Goal: Task Accomplishment & Management: Manage account settings

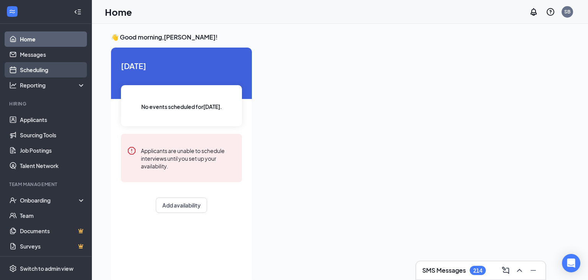
click at [43, 68] on link "Scheduling" at bounding box center [53, 69] width 66 height 15
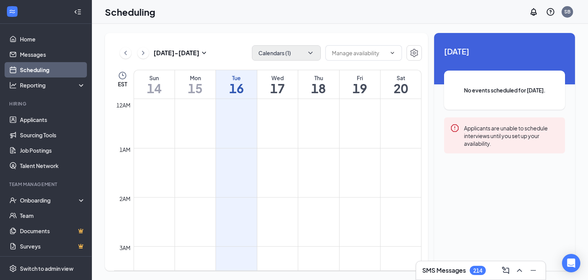
scroll to position [377, 0]
click at [311, 54] on icon "ChevronDown" at bounding box center [311, 53] width 8 height 8
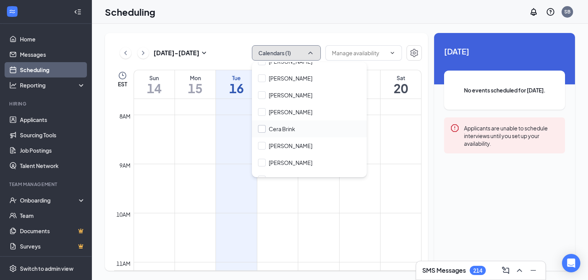
scroll to position [216, 0]
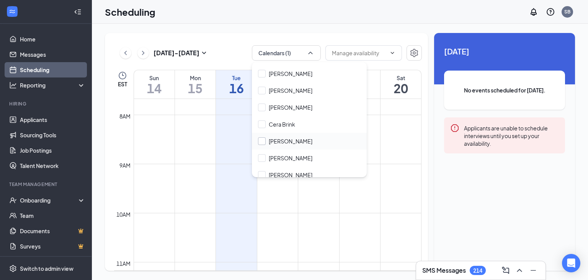
click at [264, 140] on input "[PERSON_NAME]" at bounding box center [285, 141] width 54 height 8
checkbox input "true"
click at [290, 28] on div "[DATE] - [DATE] Calendars (2) EST Sun 14 Mon 15 Tue 16 Wed 17 Thu 18 Fri 19 Sat…" at bounding box center [340, 152] width 496 height 256
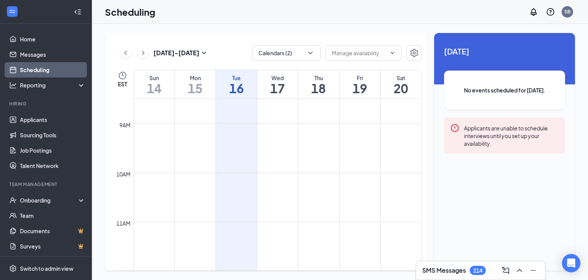
scroll to position [417, 0]
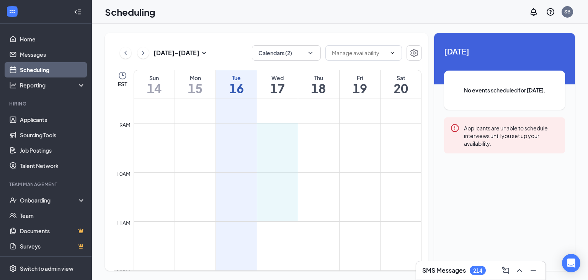
drag, startPoint x: 278, startPoint y: 123, endPoint x: 276, endPoint y: 216, distance: 93.1
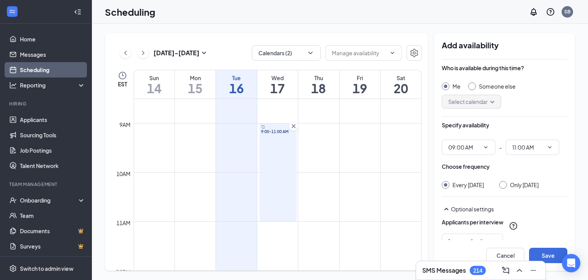
type input "09:00 AM"
click at [534, 149] on input "11:00 AM" at bounding box center [528, 147] width 31 height 8
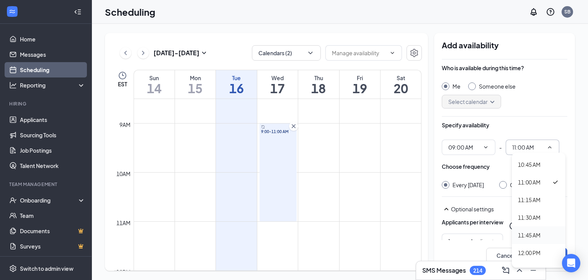
scroll to position [689, 0]
click at [531, 195] on div "10:30 AM" at bounding box center [529, 195] width 23 height 8
type input "10:30 AM"
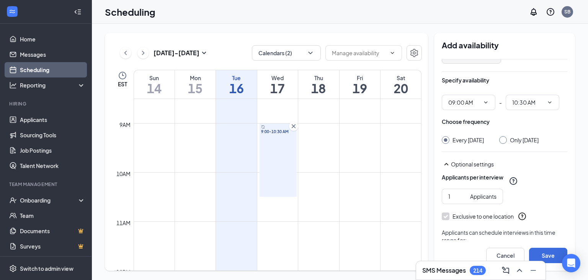
scroll to position [0, 0]
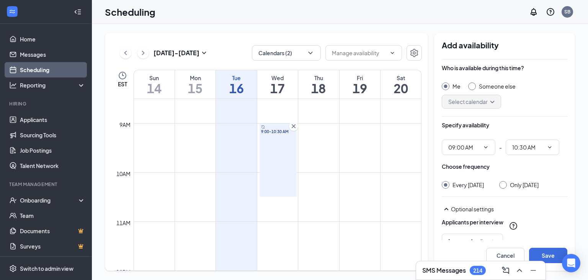
click at [471, 87] on input "Someone else" at bounding box center [470, 84] width 5 height 5
radio input "true"
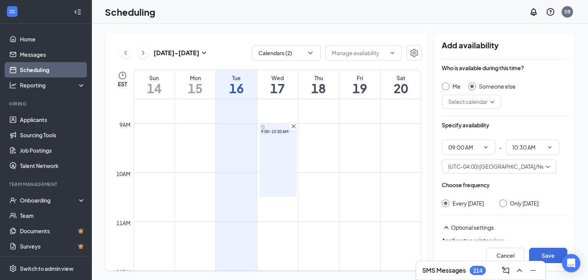
radio input "false"
click at [477, 98] on input "search" at bounding box center [469, 101] width 45 height 13
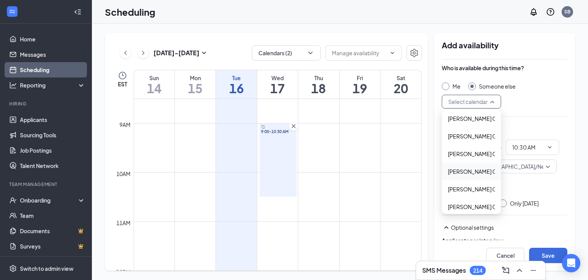
scroll to position [205, 0]
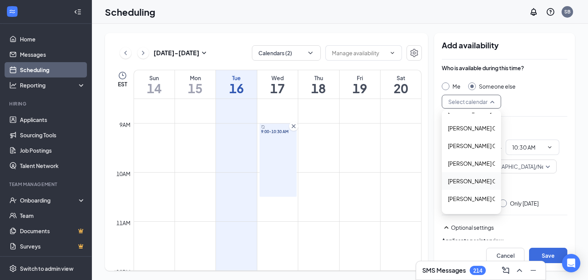
click at [473, 183] on span "[PERSON_NAME] Calendar" at bounding box center [482, 181] width 68 height 8
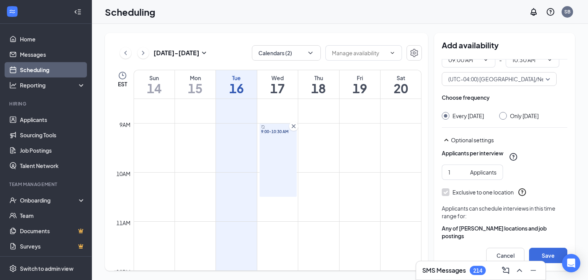
scroll to position [95, 0]
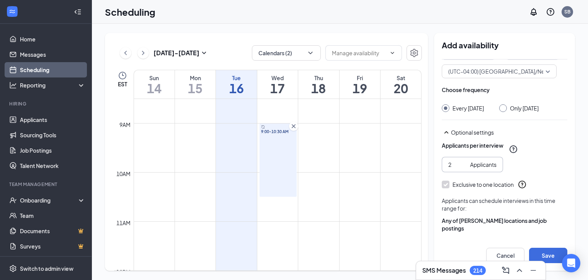
click at [464, 169] on input "2" at bounding box center [458, 164] width 19 height 8
type input "3"
click at [464, 169] on input "3" at bounding box center [458, 164] width 19 height 8
click at [281, 223] on td at bounding box center [278, 227] width 288 height 12
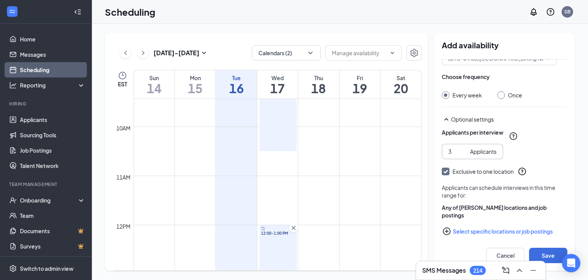
scroll to position [116, 0]
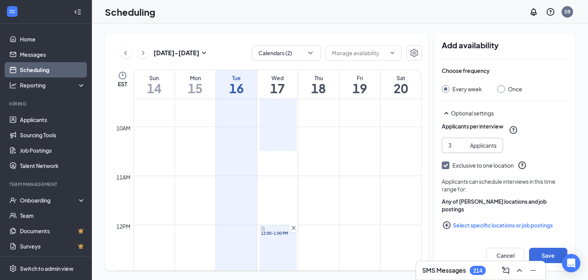
click at [286, 245] on div "12:00-1:00 PM" at bounding box center [278, 249] width 37 height 49
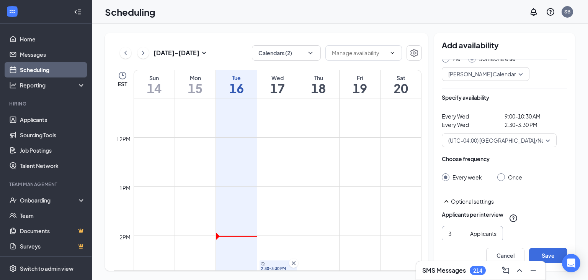
scroll to position [616, 0]
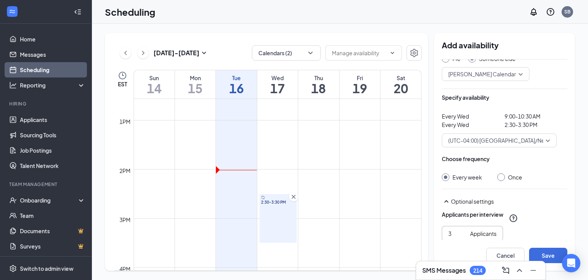
click at [280, 216] on div "2:30-3:30 PM" at bounding box center [278, 218] width 37 height 49
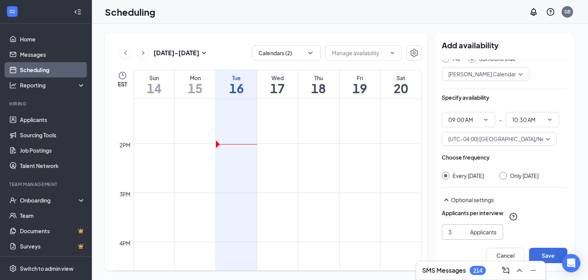
scroll to position [693, 0]
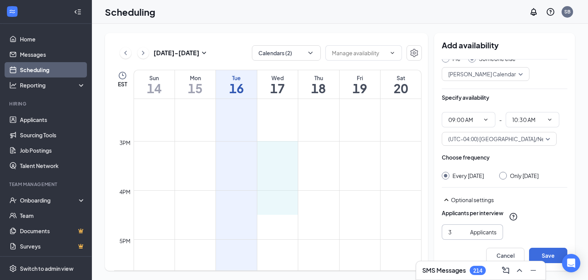
drag, startPoint x: 276, startPoint y: 142, endPoint x: 273, endPoint y: 211, distance: 69.8
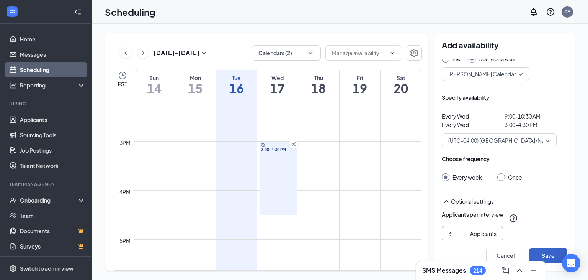
click at [550, 254] on button "Save" at bounding box center [548, 254] width 38 height 15
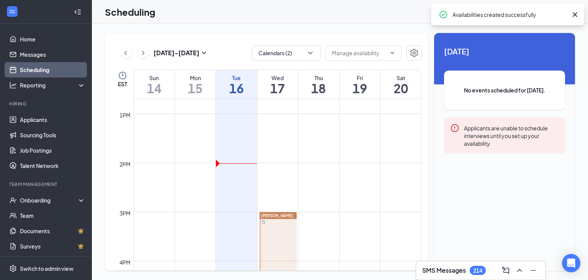
scroll to position [438, 0]
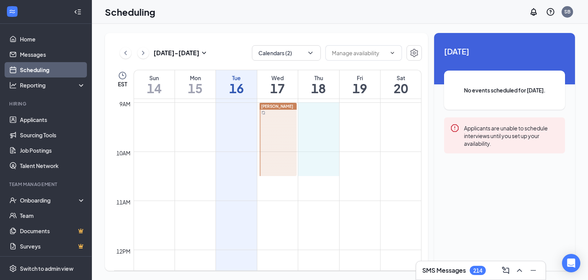
drag, startPoint x: 311, startPoint y: 105, endPoint x: 309, endPoint y: 169, distance: 63.6
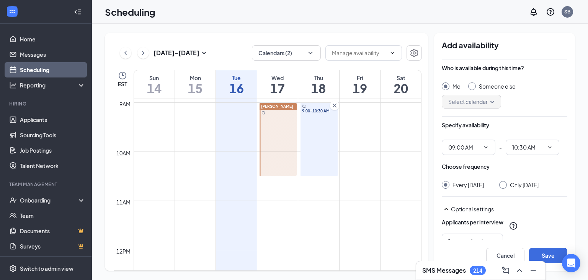
type input "09:00 AM"
type input "10:30 AM"
click at [471, 87] on input "Someone else" at bounding box center [470, 84] width 5 height 5
radio input "true"
radio input "false"
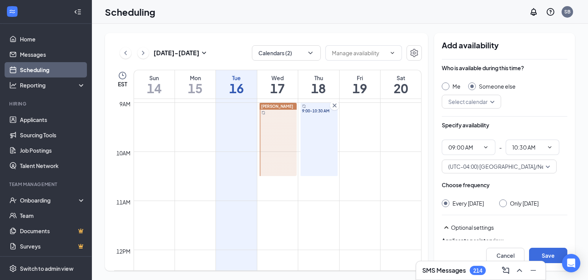
click at [470, 102] on input "search" at bounding box center [469, 101] width 45 height 13
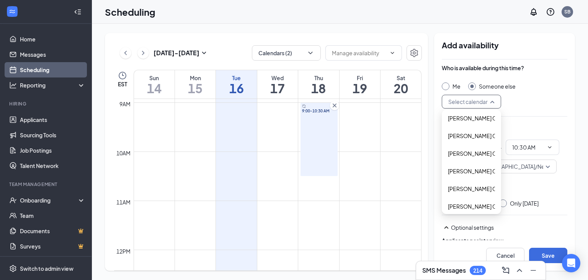
scroll to position [240, 0]
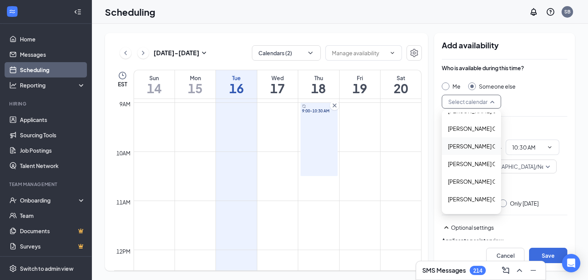
click at [465, 148] on span "[PERSON_NAME] Calendar" at bounding box center [482, 146] width 68 height 8
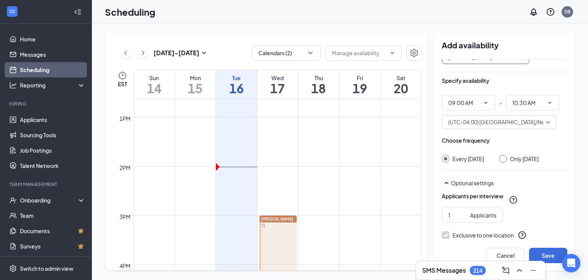
scroll to position [45, 0]
click at [465, 218] on input "2" at bounding box center [458, 214] width 19 height 8
click at [465, 218] on input "3" at bounding box center [458, 214] width 19 height 8
click at [465, 218] on input "4" at bounding box center [458, 214] width 19 height 8
type input "3"
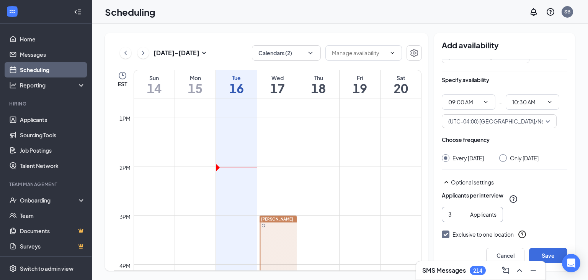
click at [464, 218] on input "3" at bounding box center [458, 214] width 19 height 8
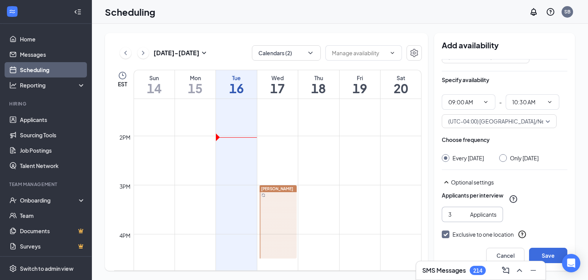
scroll to position [653, 0]
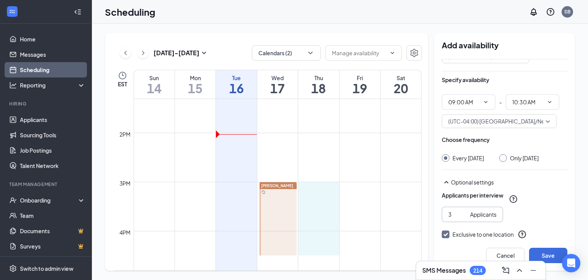
drag, startPoint x: 307, startPoint y: 183, endPoint x: 310, endPoint y: 249, distance: 66.3
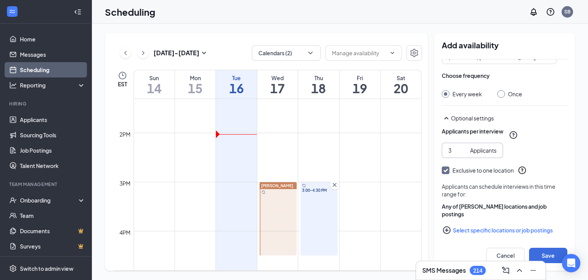
scroll to position [116, 0]
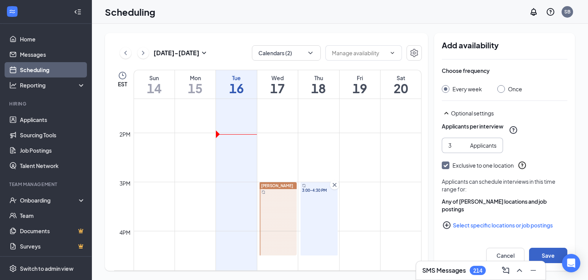
click at [543, 253] on button "Save" at bounding box center [548, 254] width 38 height 15
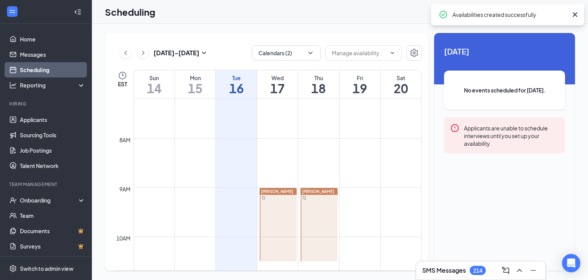
scroll to position [350, 0]
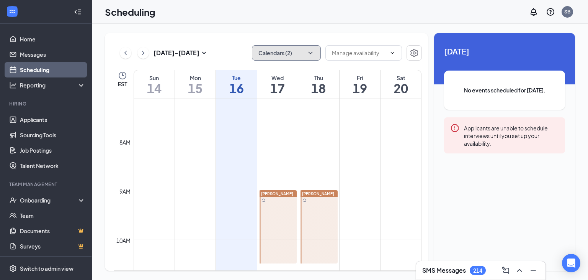
click at [308, 54] on icon "ChevronDown" at bounding box center [311, 53] width 8 height 8
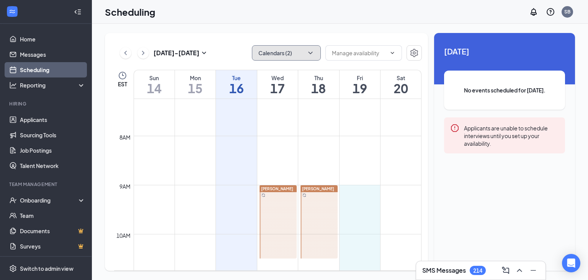
scroll to position [356, 0]
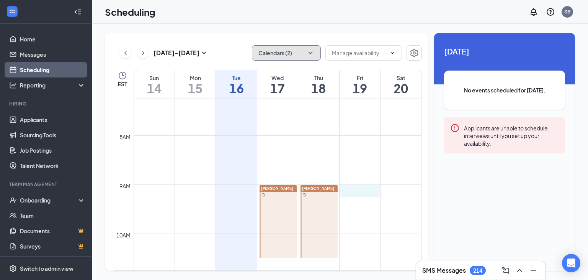
drag, startPoint x: 360, startPoint y: 251, endPoint x: 364, endPoint y: 196, distance: 55.7
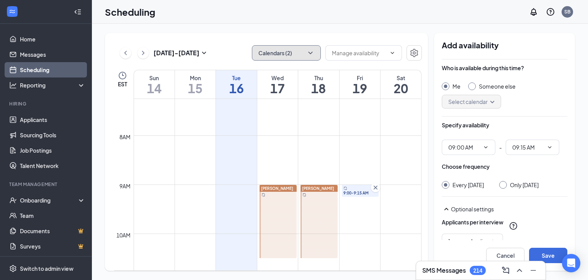
type input "09:00 AM"
type input "09:15 AM"
click at [376, 190] on icon "Cross" at bounding box center [376, 187] width 8 height 8
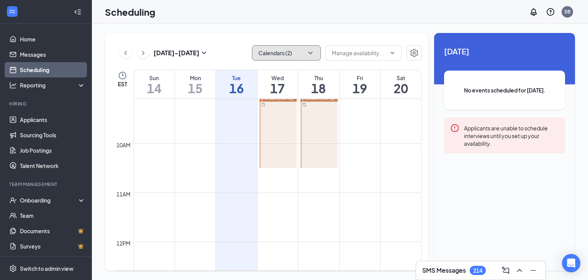
scroll to position [435, 0]
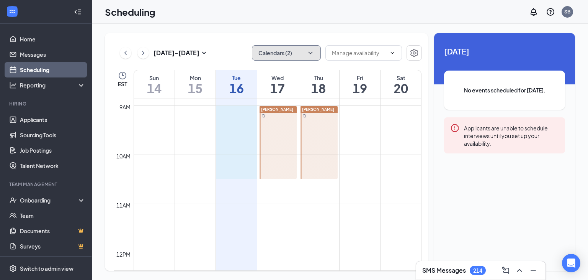
drag, startPoint x: 249, startPoint y: 106, endPoint x: 240, endPoint y: 172, distance: 66.5
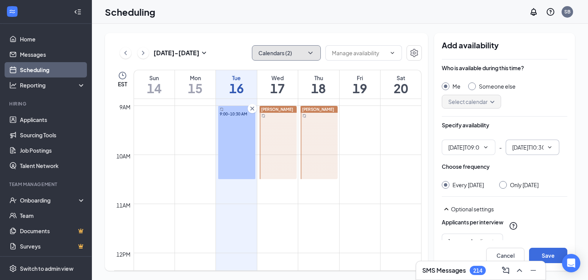
type input "09:00 AM"
type input "10:30 AM"
click at [473, 89] on div at bounding box center [472, 86] width 8 height 8
radio input "false"
radio input "true"
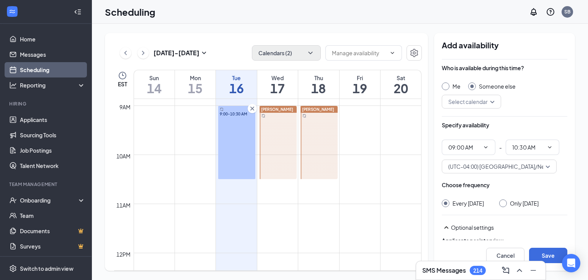
click at [472, 101] on input "search" at bounding box center [469, 101] width 45 height 13
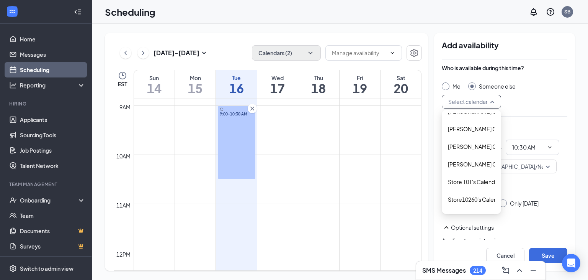
scroll to position [1435, 0]
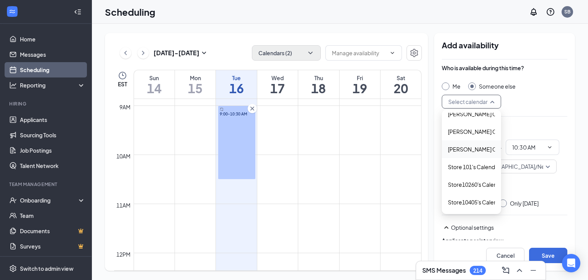
click at [477, 151] on span "[PERSON_NAME] Calendar" at bounding box center [482, 149] width 68 height 8
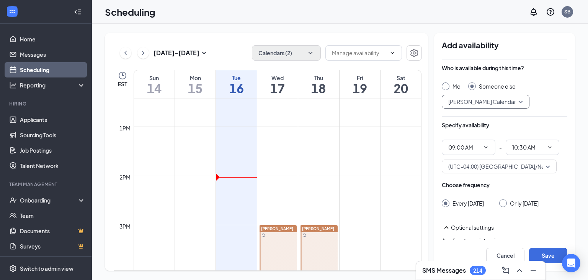
scroll to position [616, 0]
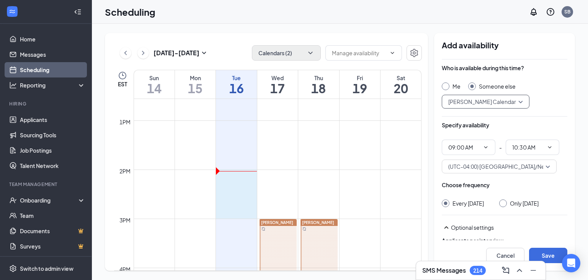
drag, startPoint x: 238, startPoint y: 173, endPoint x: 236, endPoint y: 212, distance: 39.1
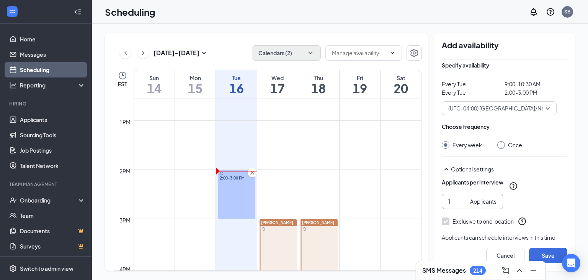
scroll to position [72, 0]
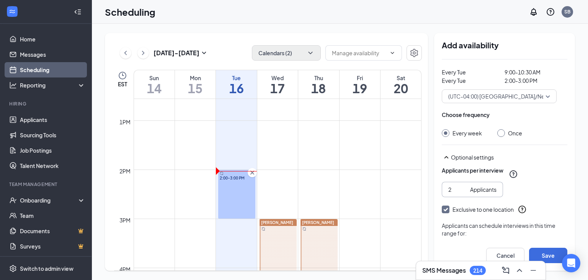
click at [464, 187] on input "2" at bounding box center [458, 189] width 19 height 8
click at [464, 188] on input "3" at bounding box center [458, 189] width 19 height 8
type input "4"
click at [464, 188] on input "4" at bounding box center [458, 189] width 19 height 8
click at [552, 255] on button "Save" at bounding box center [548, 254] width 38 height 15
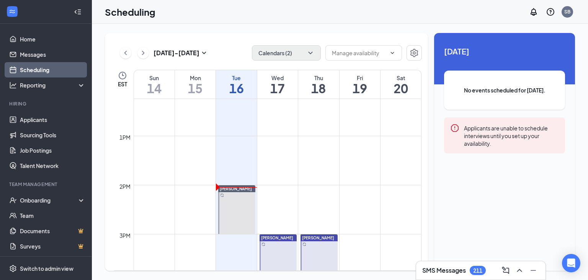
scroll to position [602, 0]
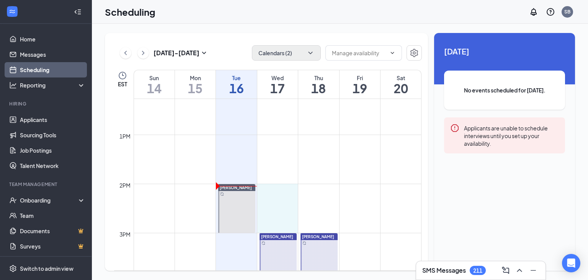
drag, startPoint x: 270, startPoint y: 185, endPoint x: 268, endPoint y: 224, distance: 39.9
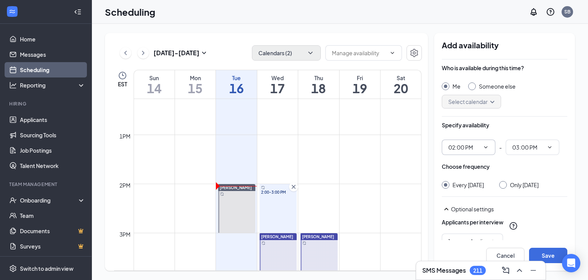
type input "02:00 PM"
type input "03:00 PM"
click at [473, 88] on div at bounding box center [472, 86] width 8 height 8
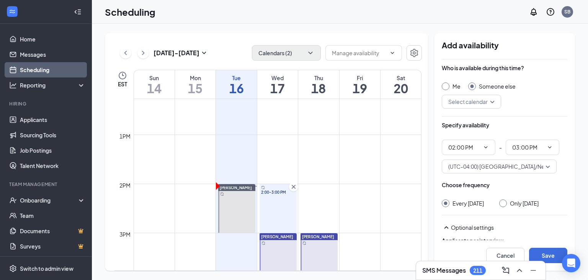
radio input "false"
radio input "true"
click at [474, 105] on input "search" at bounding box center [469, 101] width 45 height 13
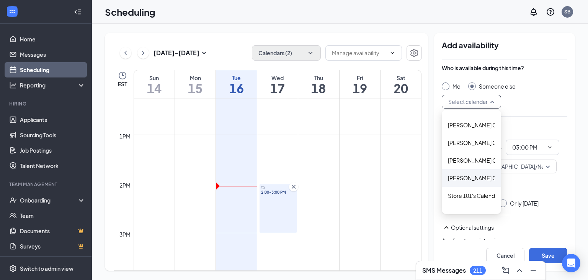
scroll to position [1408, 0]
click at [476, 176] on span "[PERSON_NAME] Calendar" at bounding box center [482, 176] width 68 height 8
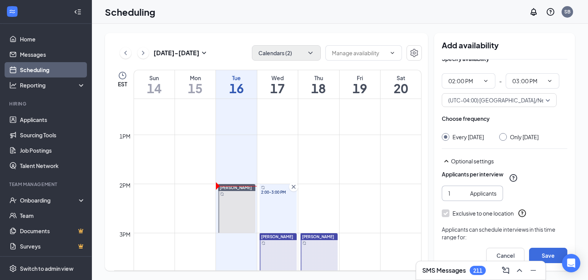
scroll to position [69, 0]
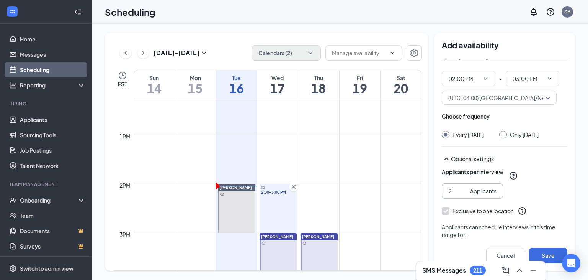
click at [464, 195] on input "2" at bounding box center [458, 191] width 19 height 8
type input "3"
click at [464, 195] on input "3" at bounding box center [458, 191] width 19 height 8
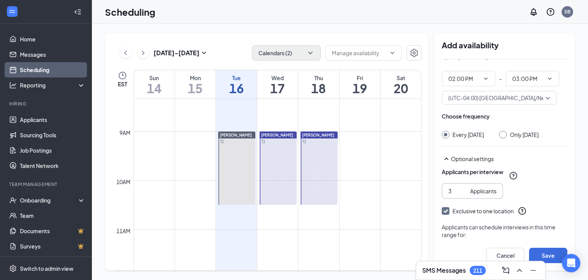
scroll to position [398, 0]
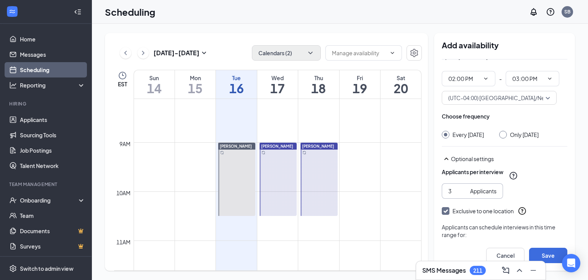
drag, startPoint x: 272, startPoint y: 146, endPoint x: 273, endPoint y: 215, distance: 69.3
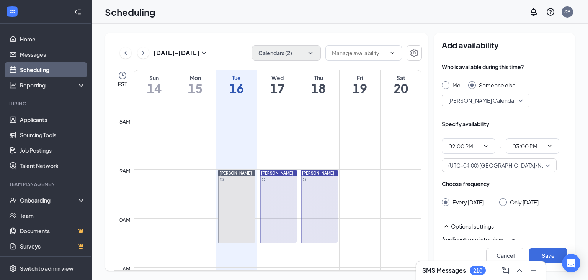
scroll to position [0, 0]
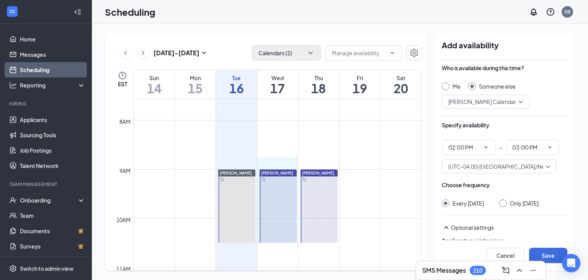
drag, startPoint x: 269, startPoint y: 164, endPoint x: 306, endPoint y: 225, distance: 71.0
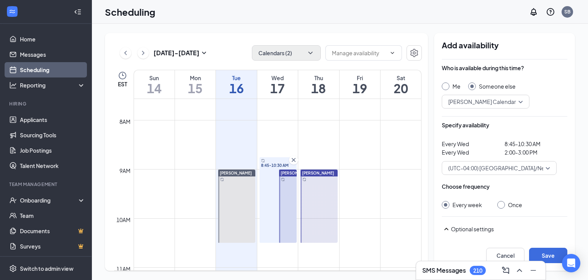
drag, startPoint x: 282, startPoint y: 161, endPoint x: 388, endPoint y: 152, distance: 106.5
click at [282, 161] on div "8:45-10:30 AM" at bounding box center [278, 199] width 37 height 85
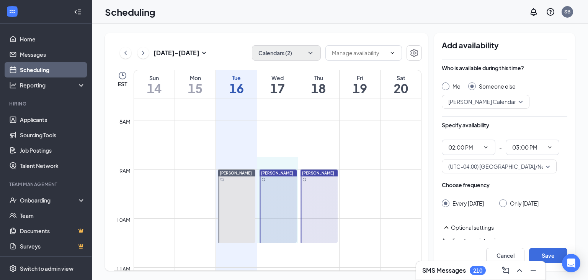
drag, startPoint x: 270, startPoint y: 167, endPoint x: 323, endPoint y: 237, distance: 88.3
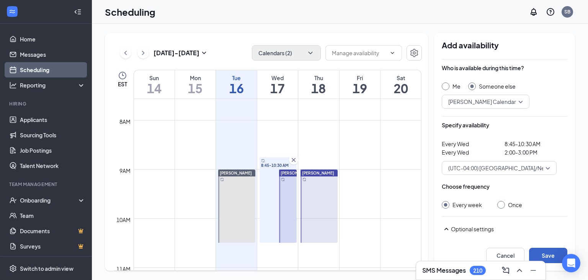
drag, startPoint x: 552, startPoint y: 255, endPoint x: 556, endPoint y: 255, distance: 4.2
click at [552, 255] on button "Save" at bounding box center [548, 254] width 38 height 15
